Goal: Ask a question: Seek information or help from site administrators or community

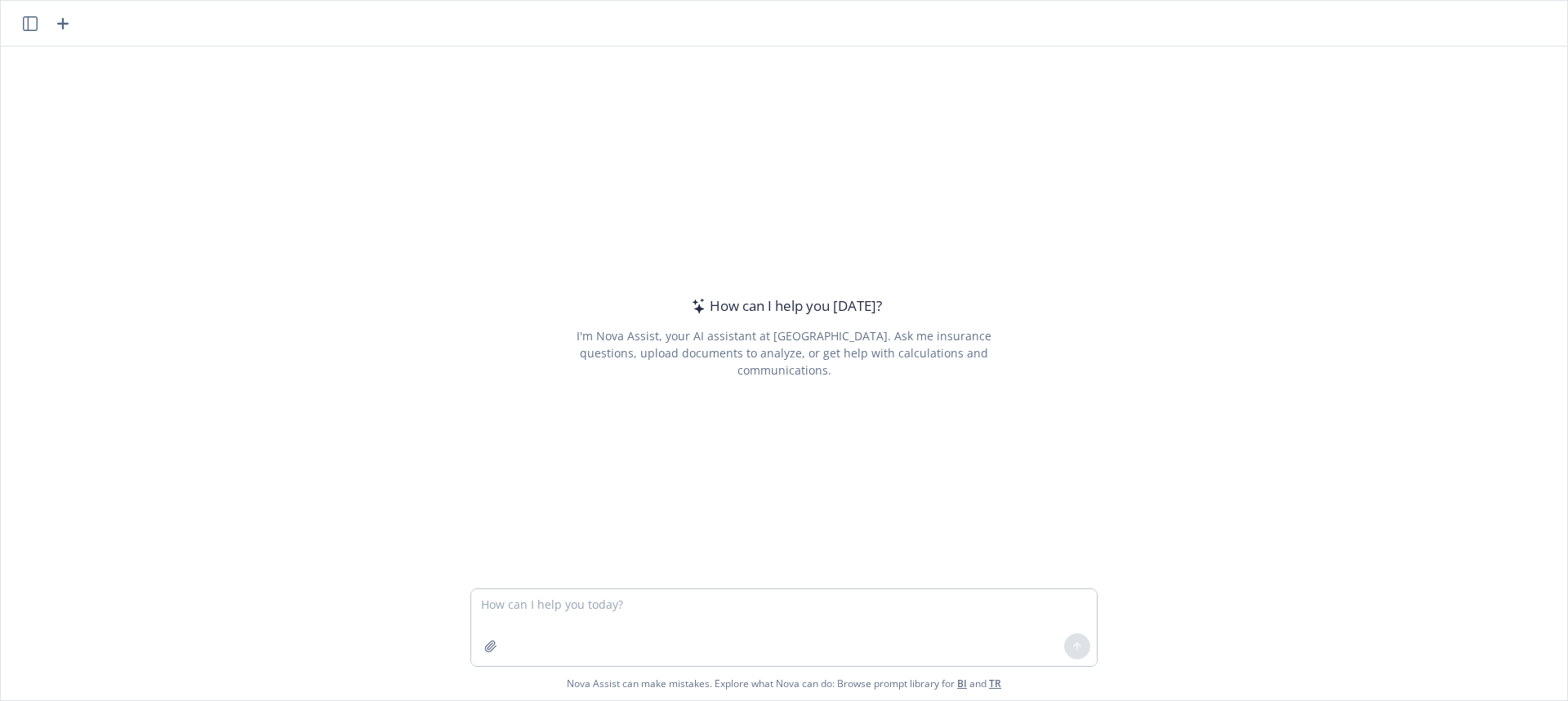
click at [1022, 418] on div "How can I help you [DATE]? I'm Nova Assist, your AI assistant at Newfront. Ask …" at bounding box center [784, 337] width 627 height 424
click at [652, 638] on textarea at bounding box center [784, 628] width 625 height 77
click at [841, 472] on div "How can I help you [DATE]? I'm Nova Assist, your AI assistant at Newfront. Ask …" at bounding box center [784, 337] width 627 height 424
